Goal: Information Seeking & Learning: Learn about a topic

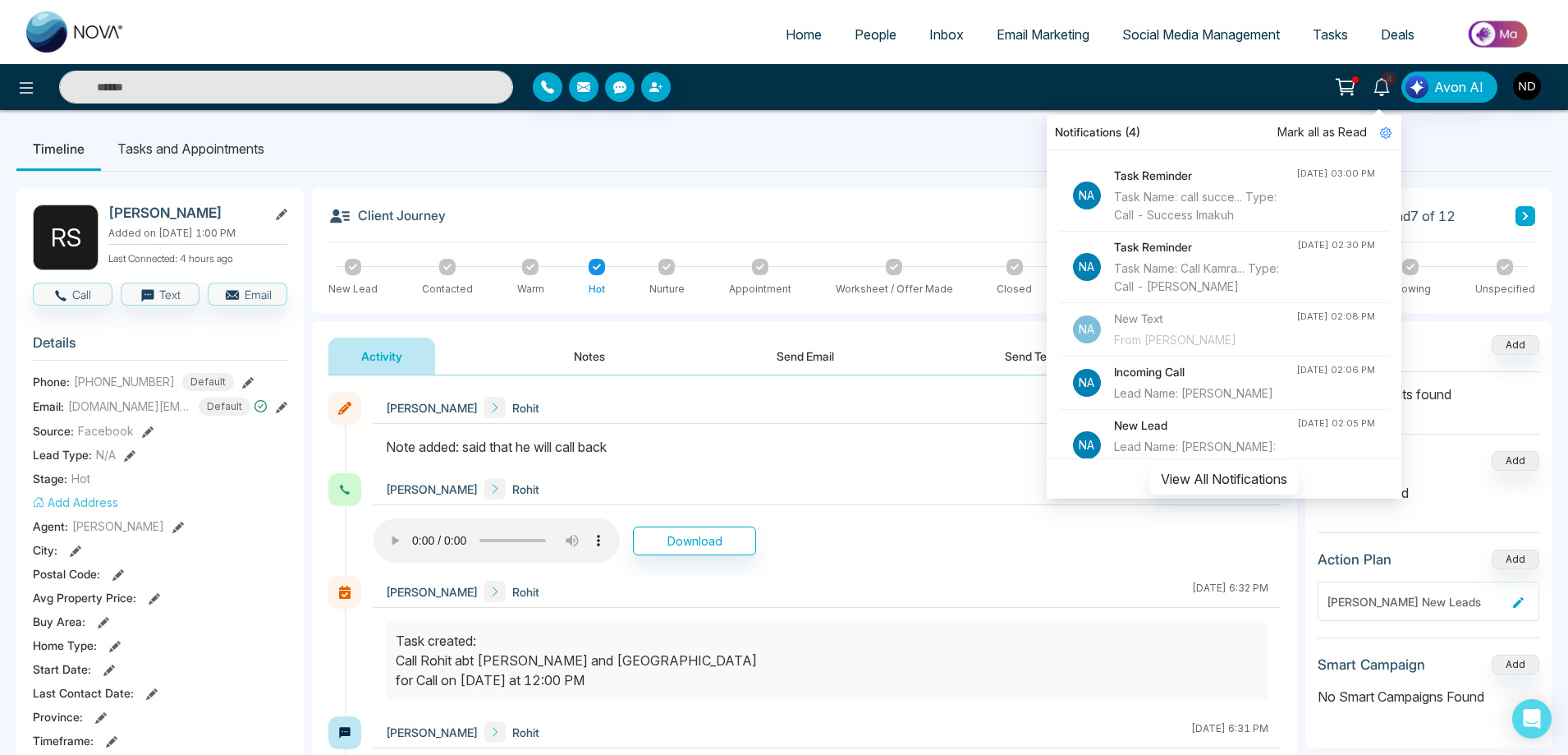
scroll to position [509, 0]
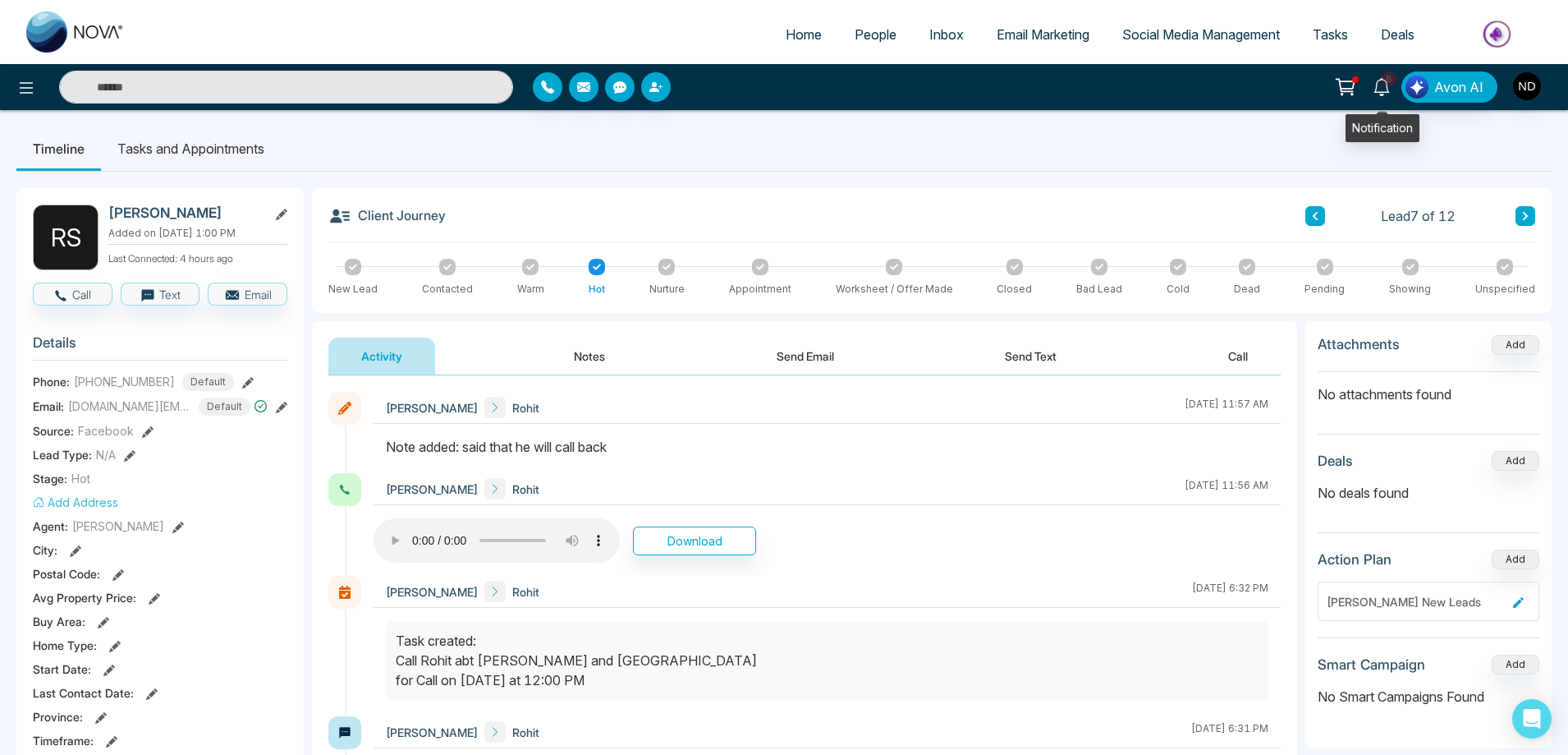
click at [1384, 89] on icon at bounding box center [1381, 87] width 18 height 18
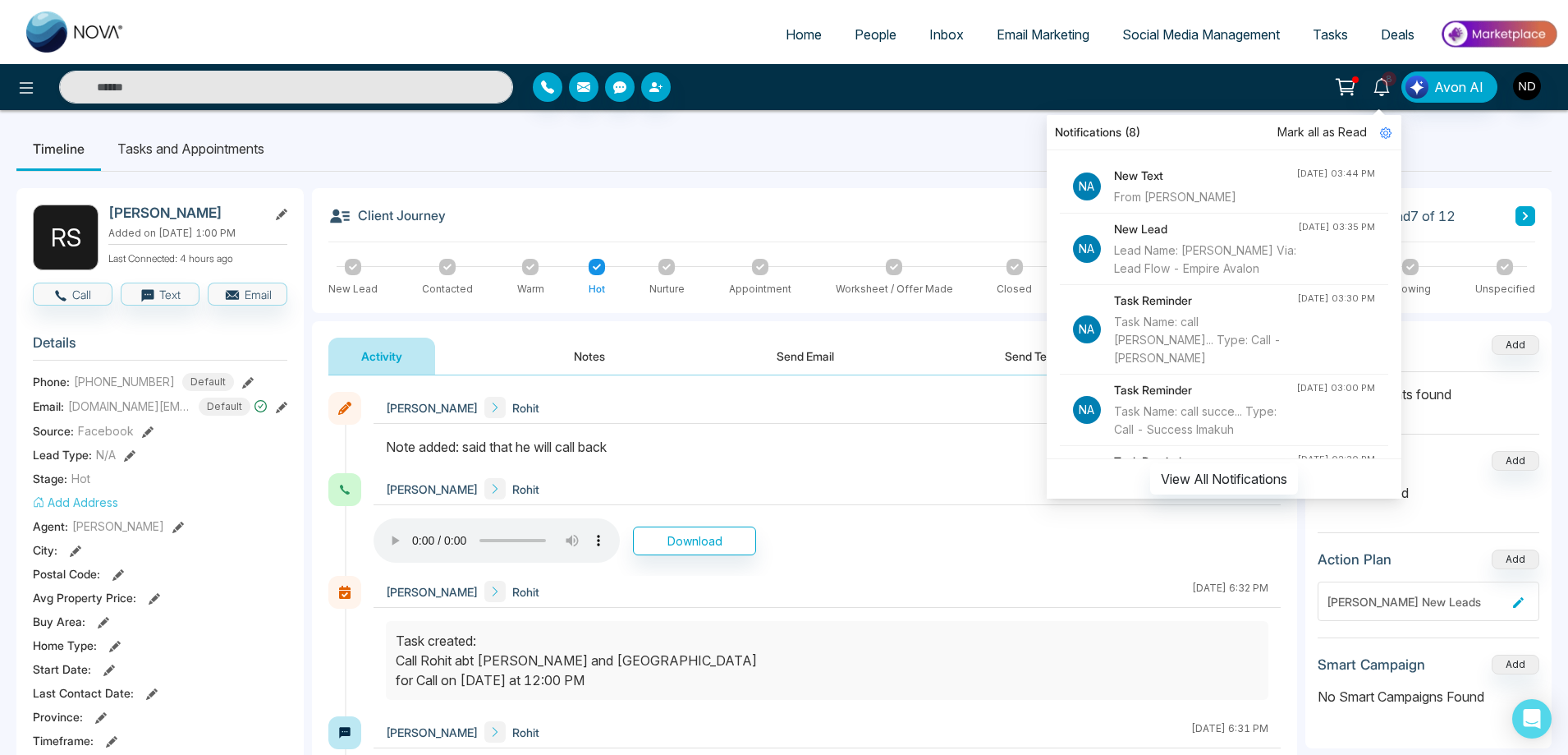
click at [1250, 176] on h4 "New Text" at bounding box center [1205, 175] width 182 height 18
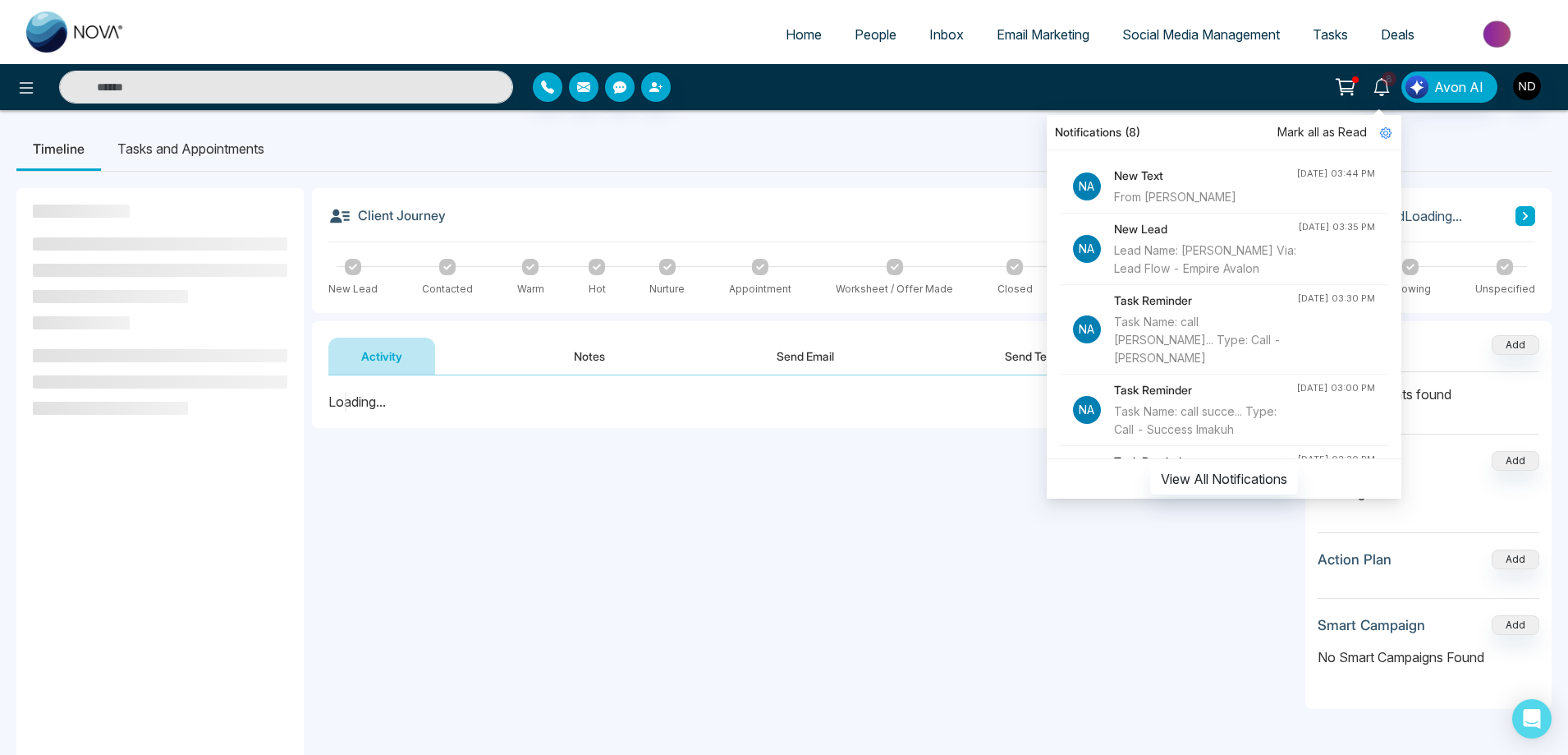
click at [925, 154] on ul "Timeline Tasks and Appointments" at bounding box center [784, 149] width 1535 height 45
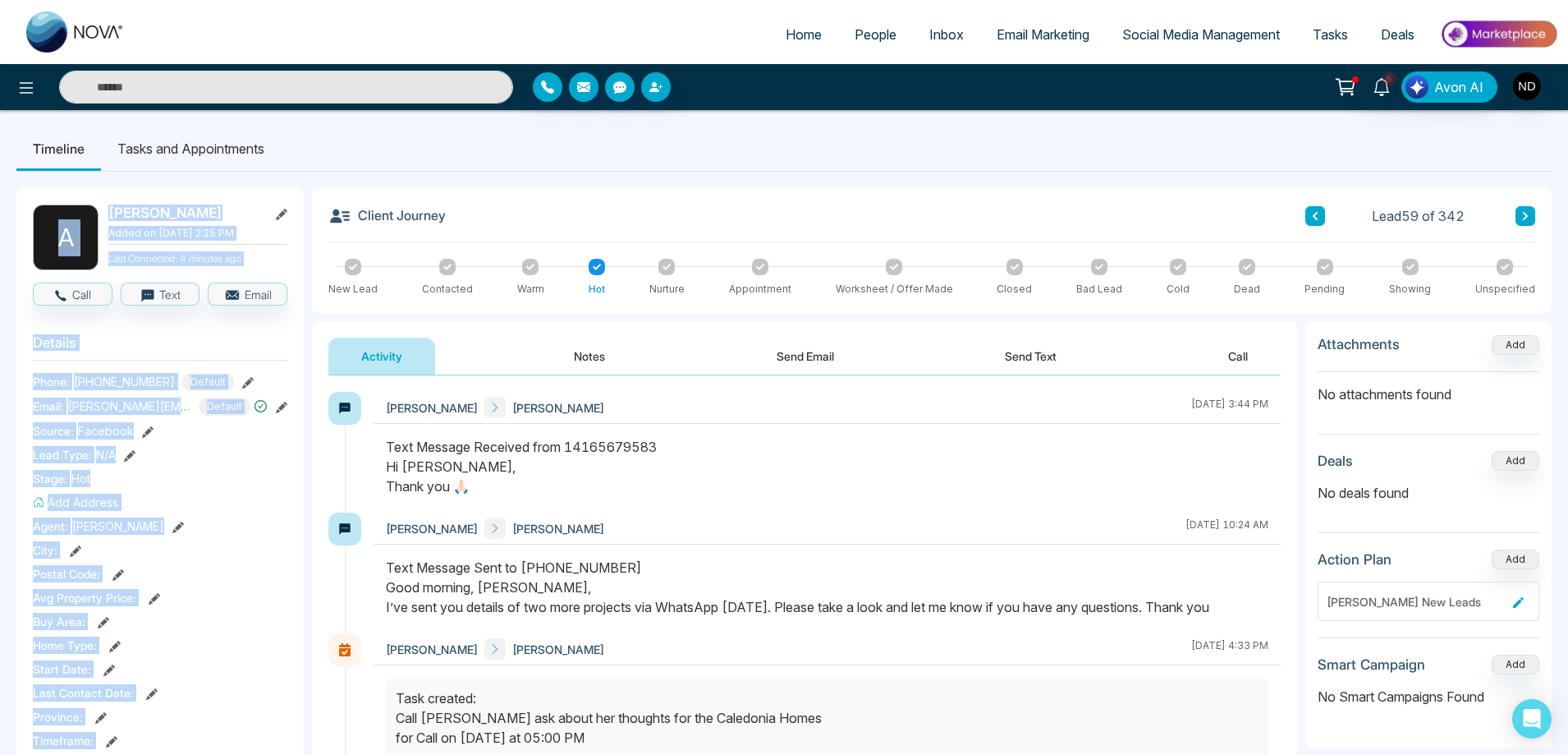
drag, startPoint x: 777, startPoint y: 166, endPoint x: 766, endPoint y: 214, distance: 49.2
click at [766, 214] on div "Timeline Tasks and Appointments A Antonia Added on August 3 2025 | 2:25 PM Last…" at bounding box center [784, 757] width 1568 height 1293
click at [744, 214] on div "Client Journey Lead 59 of 342" at bounding box center [931, 223] width 1207 height 38
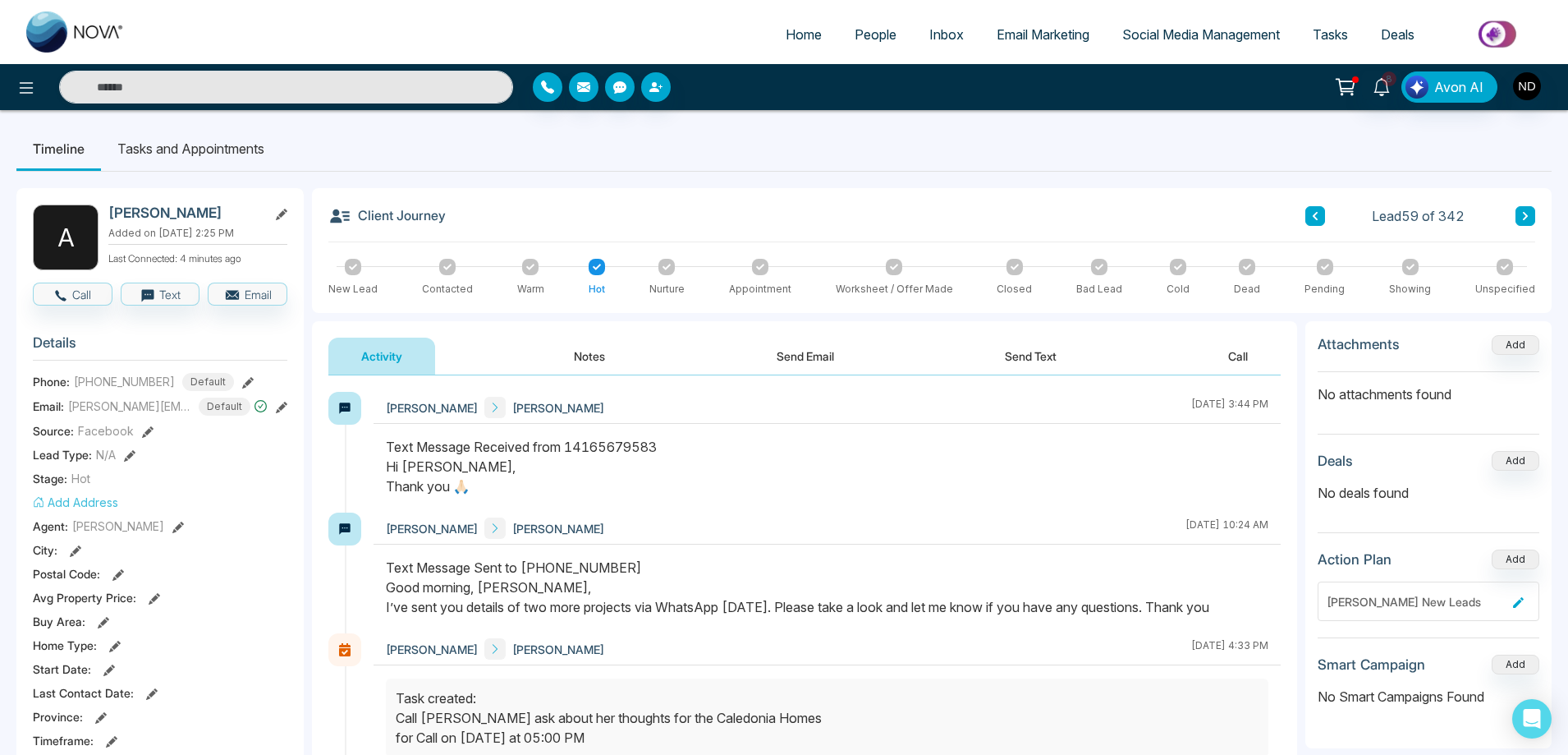
click at [888, 485] on div "Text Message Received from 14165679583 Hi Navdeep, Thank you 🙏🏻" at bounding box center [828, 466] width 883 height 59
click at [831, 478] on div "Text Message Received from 14165679583 Hi Navdeep, Thank you 🙏🏻" at bounding box center [828, 466] width 883 height 59
